Goal: Obtain resource: Download file/media

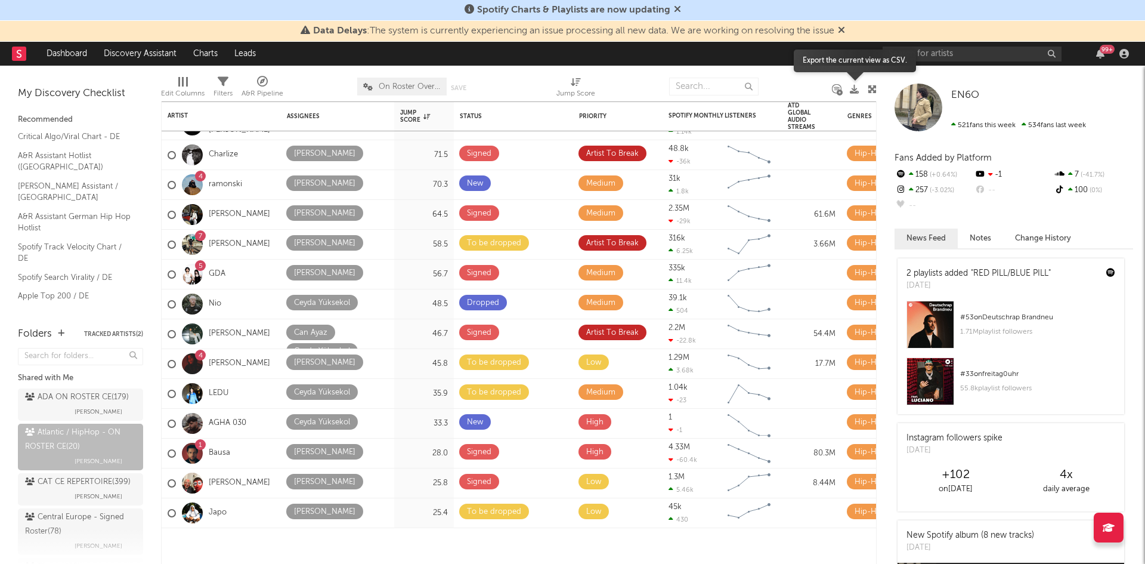
click at [855, 91] on icon at bounding box center [854, 89] width 9 height 9
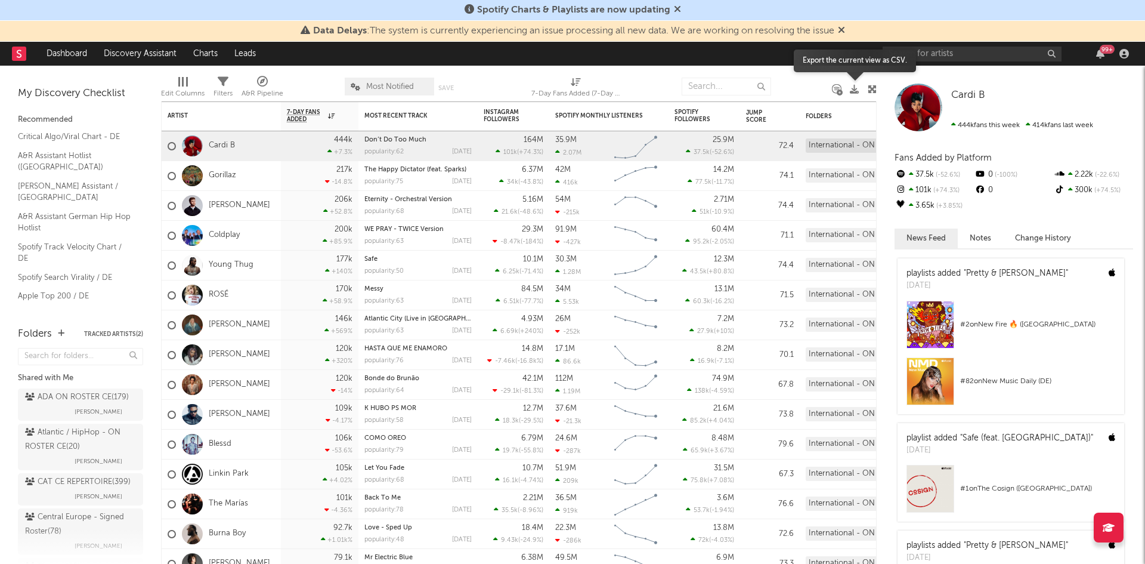
click at [856, 85] on icon at bounding box center [854, 89] width 9 height 9
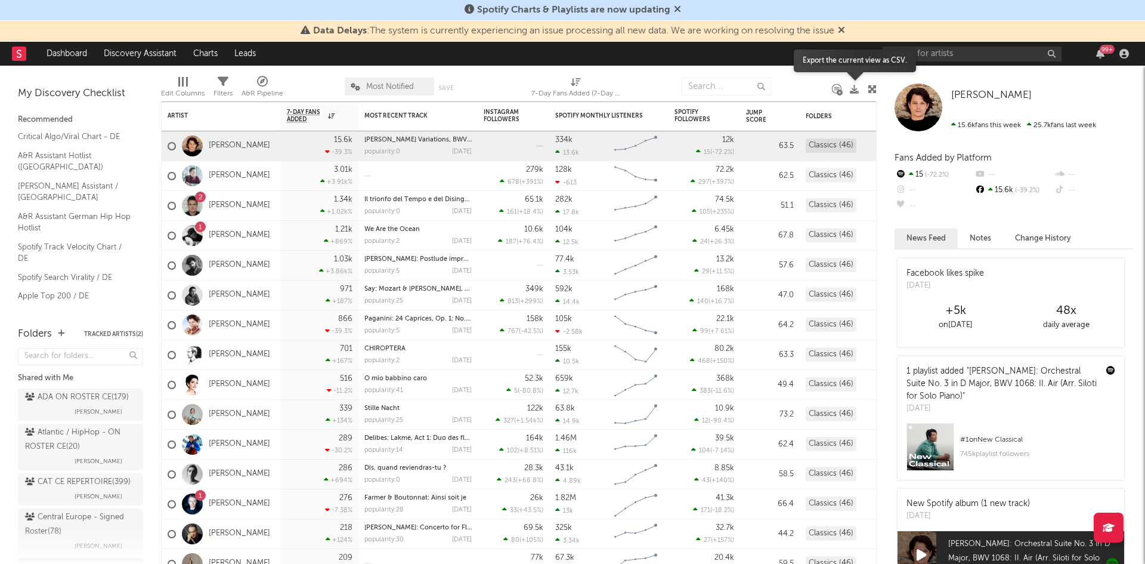
click at [853, 92] on icon at bounding box center [854, 89] width 9 height 9
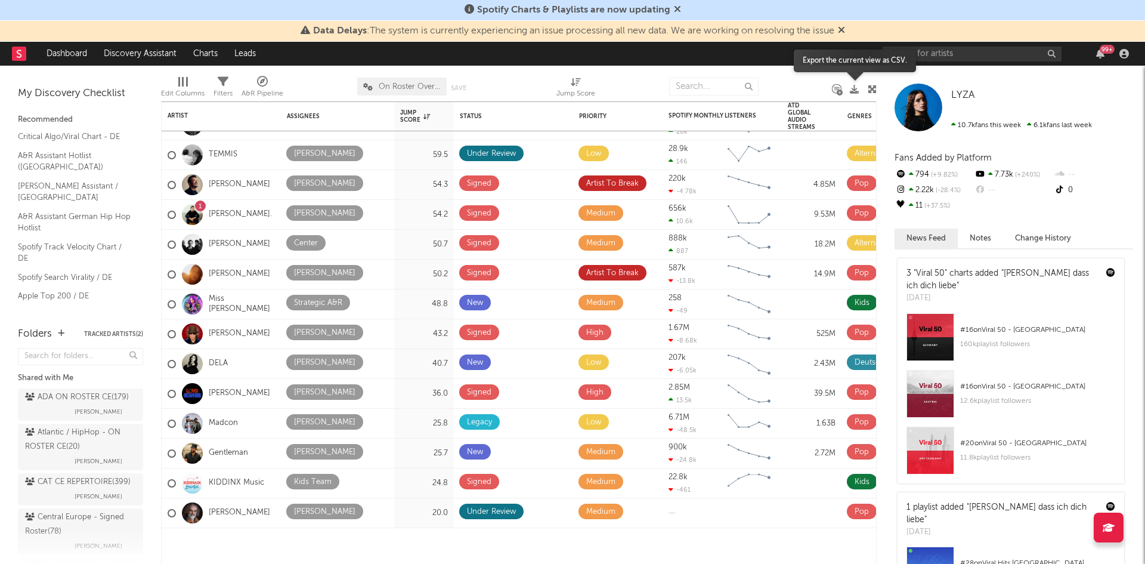
click at [856, 88] on icon at bounding box center [854, 89] width 9 height 9
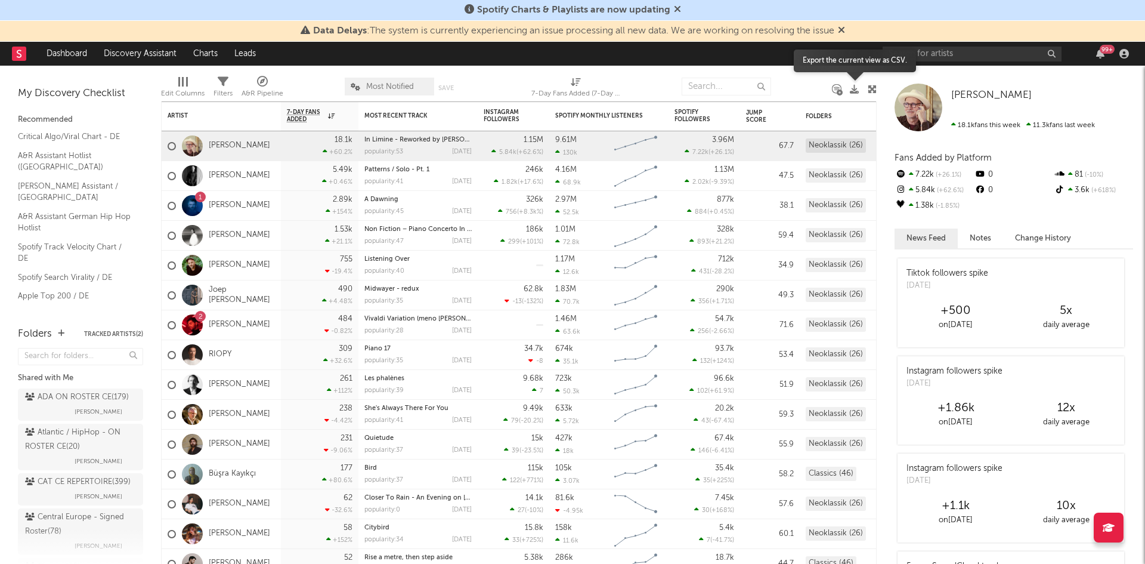
click at [852, 86] on icon at bounding box center [854, 89] width 9 height 9
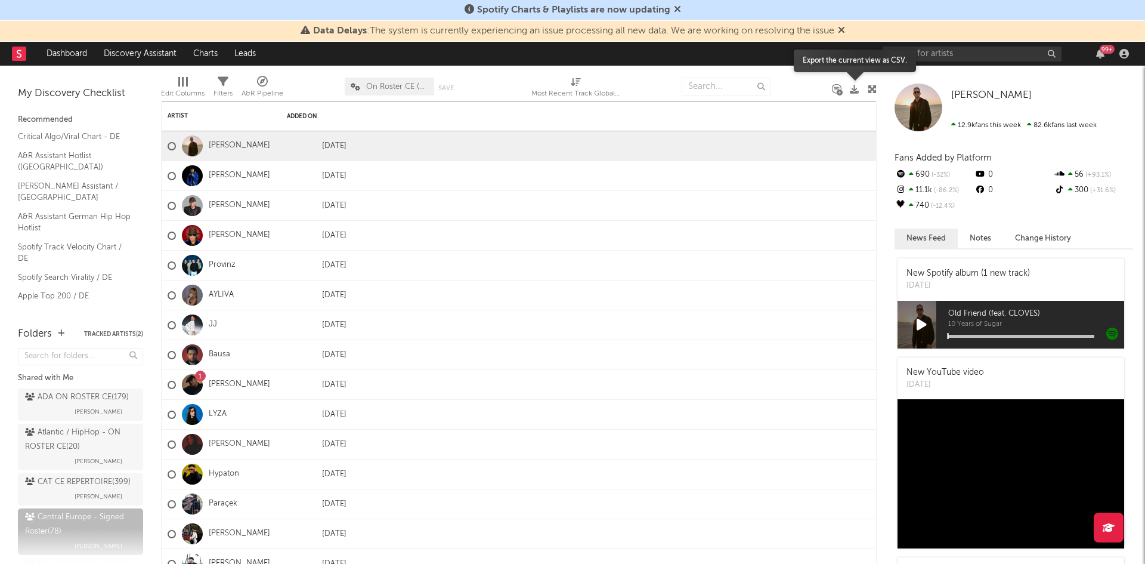
click at [855, 91] on icon at bounding box center [854, 89] width 9 height 9
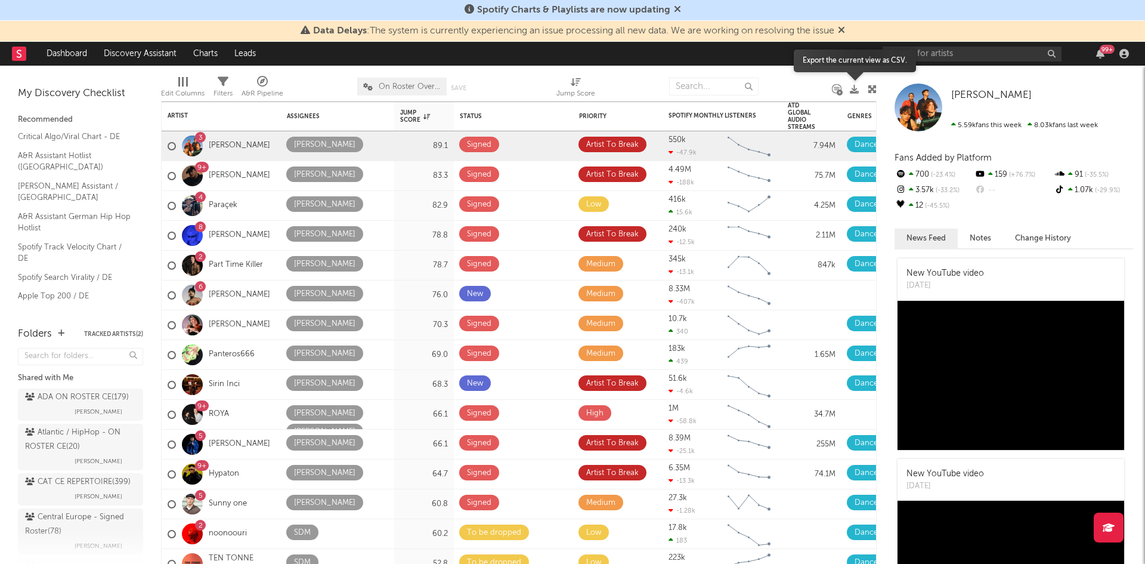
click at [856, 85] on icon at bounding box center [854, 89] width 9 height 9
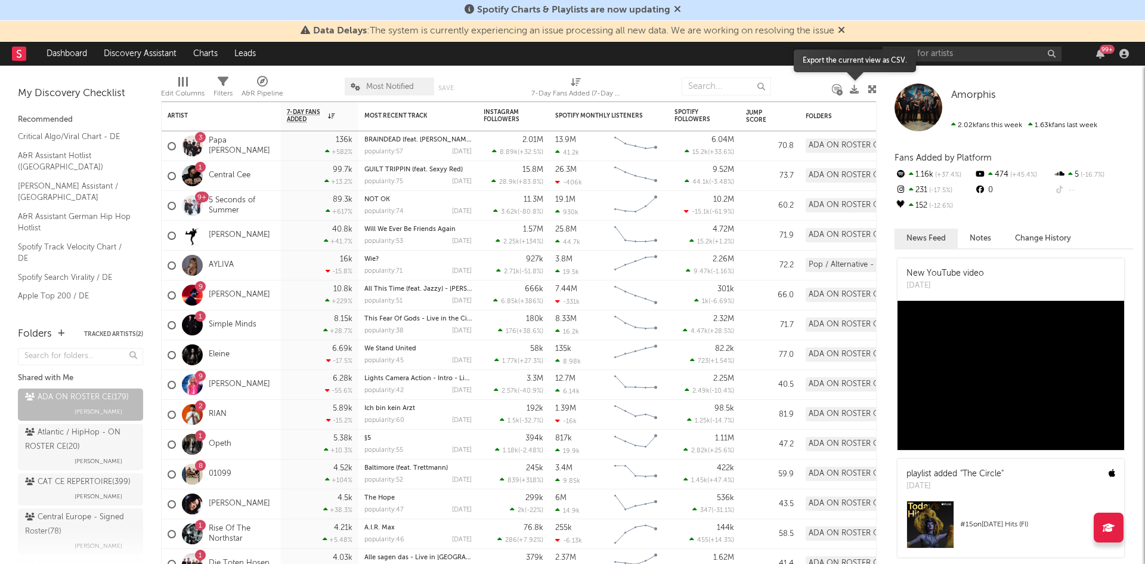
click at [857, 89] on icon at bounding box center [854, 89] width 9 height 9
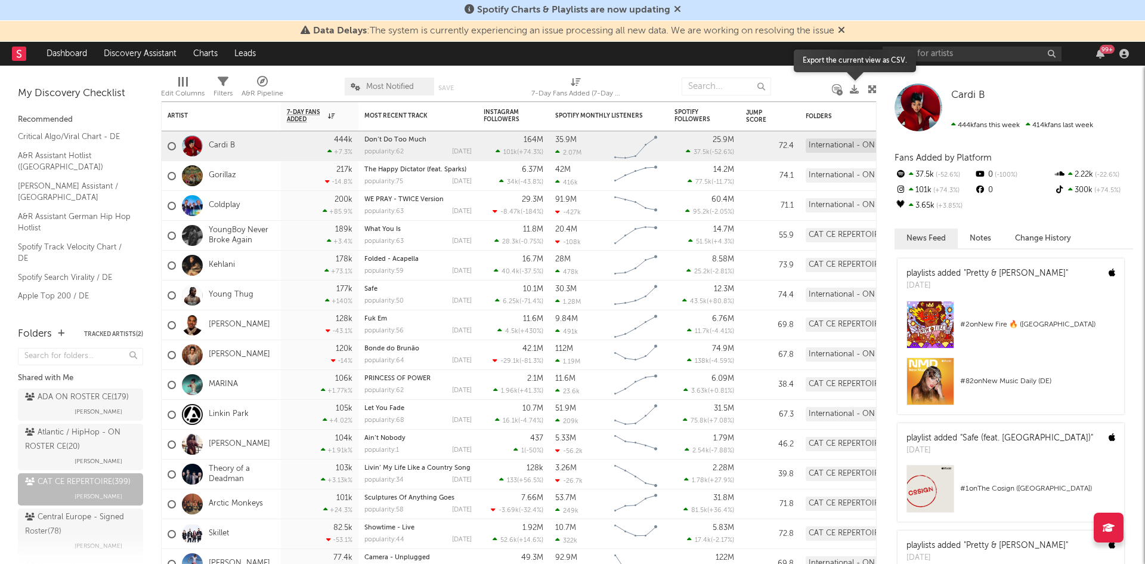
click at [855, 87] on icon at bounding box center [854, 89] width 9 height 9
